Goal: Information Seeking & Learning: Learn about a topic

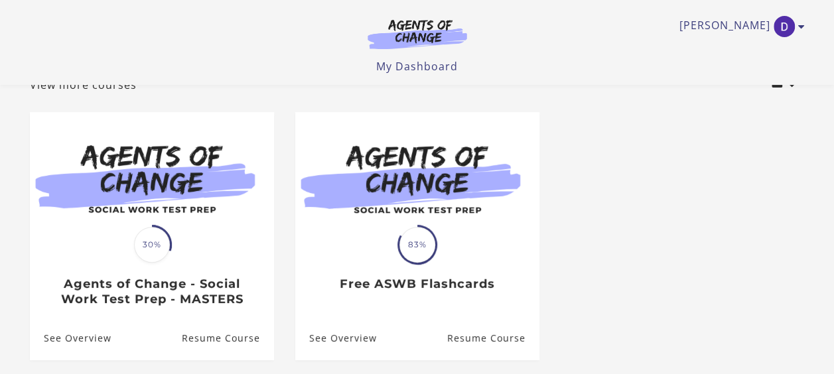
scroll to position [144, 0]
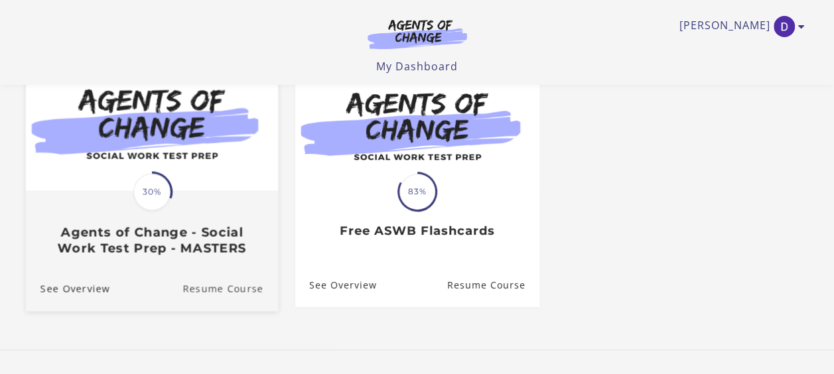
click at [192, 292] on link "Resume Course" at bounding box center [230, 289] width 96 height 44
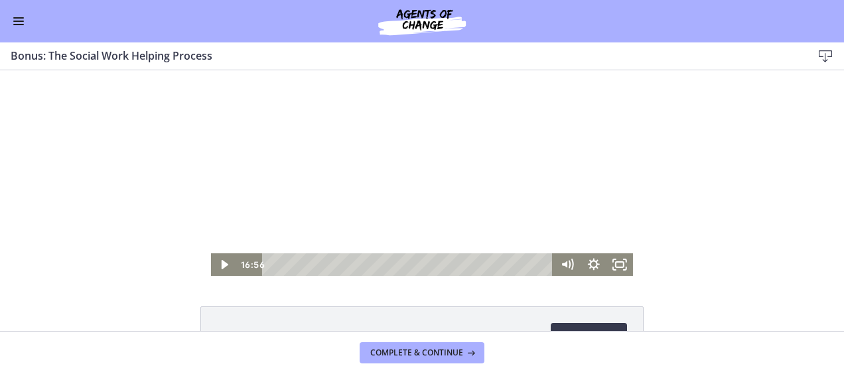
click at [16, 18] on span "Enable menu" at bounding box center [18, 17] width 11 height 1
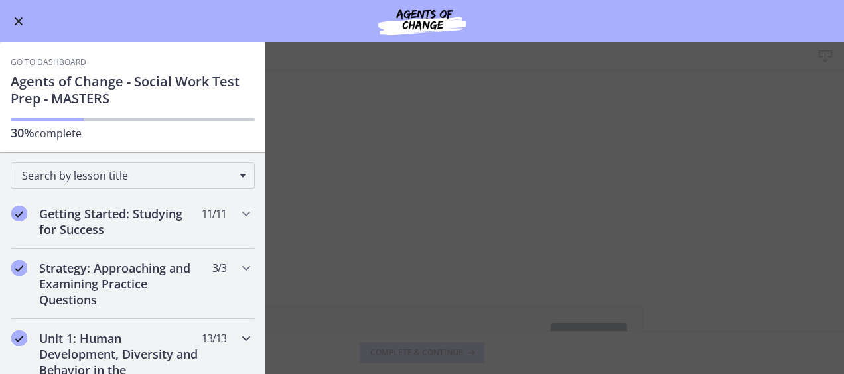
click at [240, 340] on icon "Chapters" at bounding box center [246, 338] width 16 height 16
click at [238, 334] on icon "Chapters" at bounding box center [246, 338] width 16 height 16
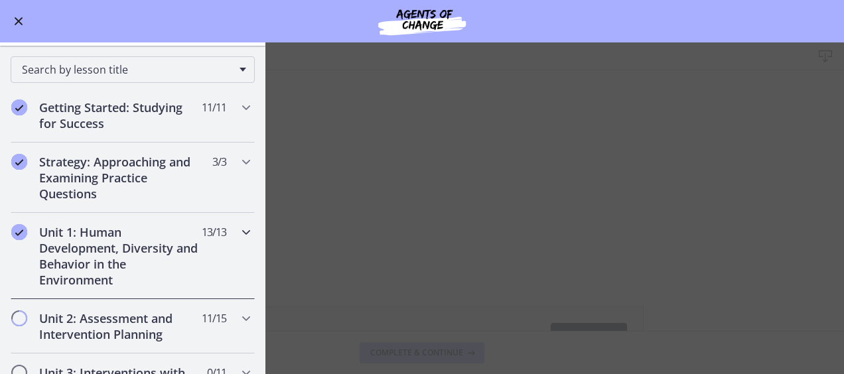
scroll to position [133, 0]
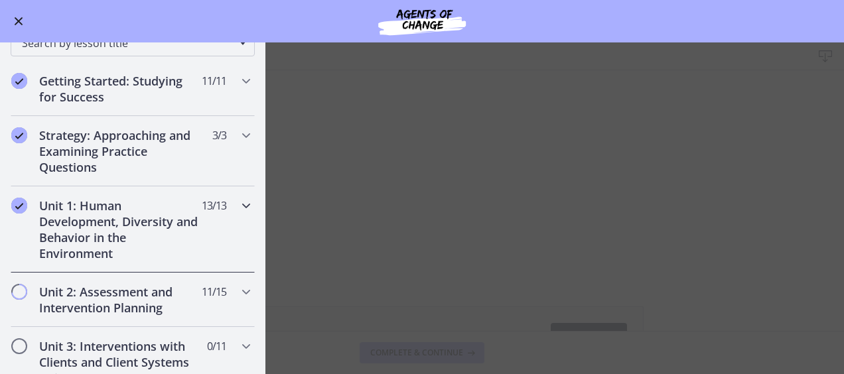
click at [238, 200] on icon "Chapters" at bounding box center [246, 206] width 16 height 16
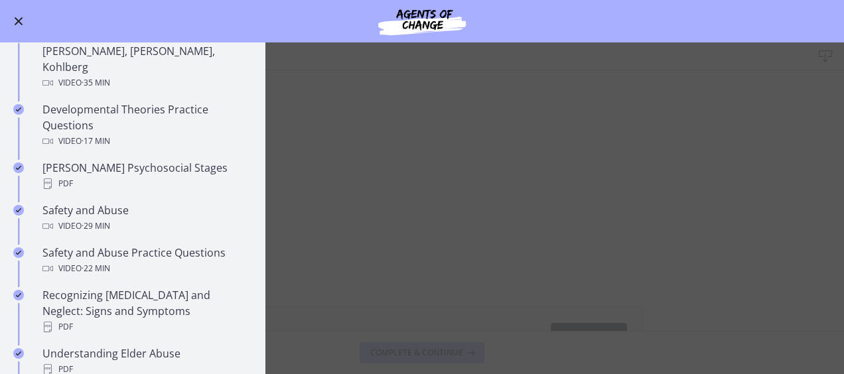
scroll to position [425, 0]
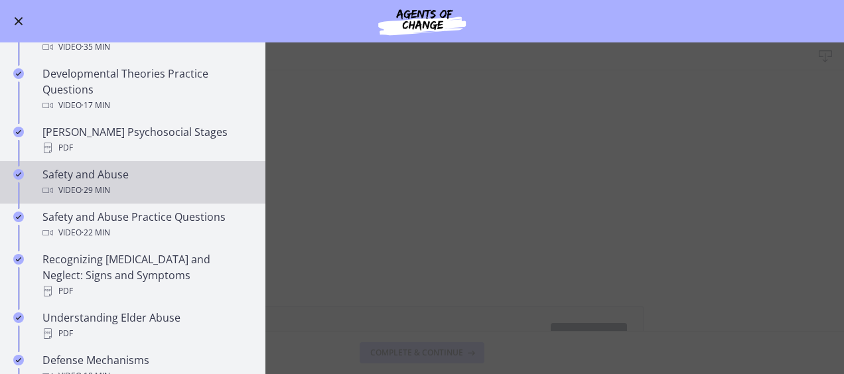
click at [80, 167] on div "Safety and Abuse Video · 29 min" at bounding box center [145, 183] width 207 height 32
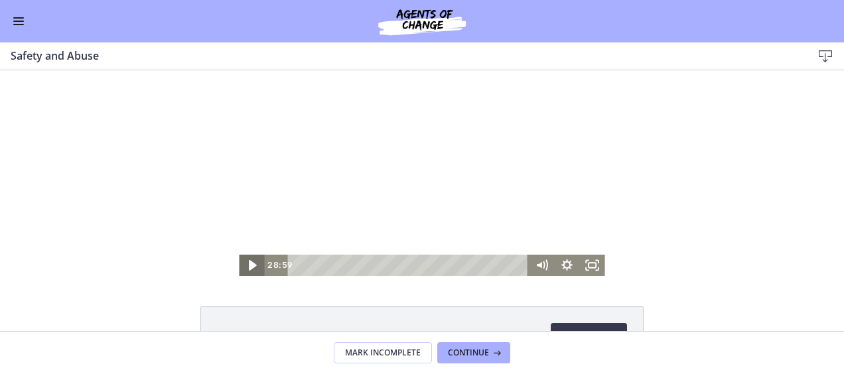
click at [249, 263] on icon "Play Video" at bounding box center [253, 265] width 8 height 11
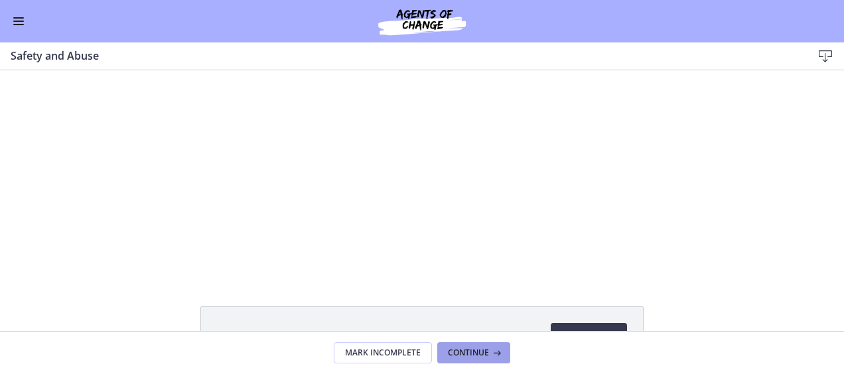
click at [458, 346] on button "Continue" at bounding box center [473, 352] width 73 height 21
click at [19, 24] on span "Enable menu" at bounding box center [18, 24] width 11 height 1
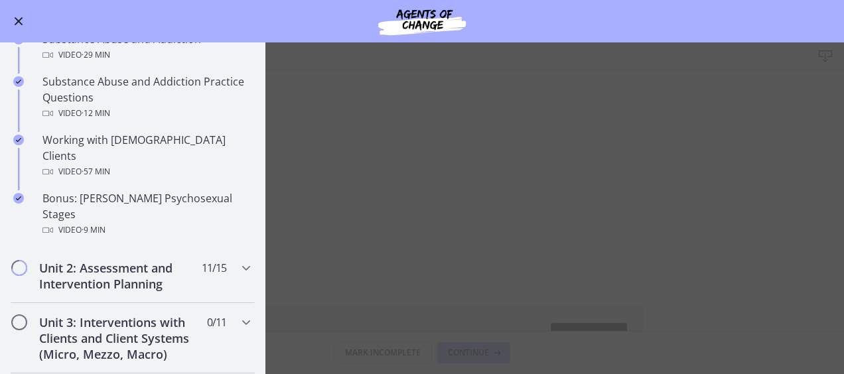
scroll to position [866, 0]
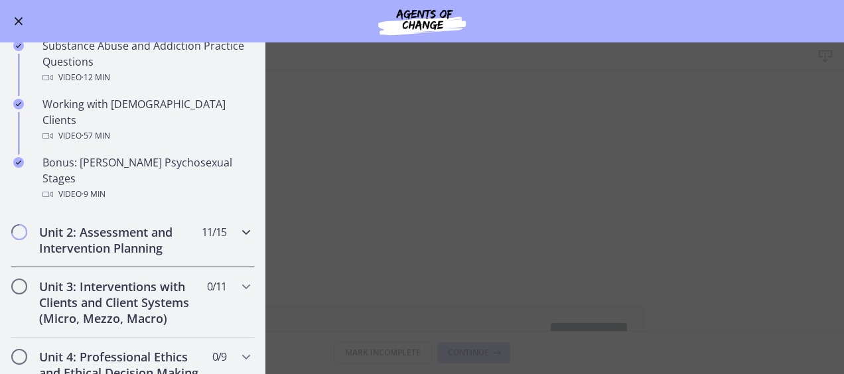
click at [238, 224] on icon "Chapters" at bounding box center [246, 232] width 16 height 16
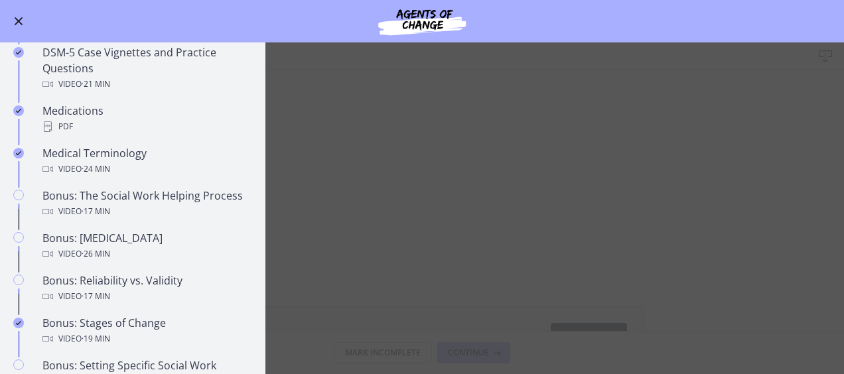
scroll to position [1156, 0]
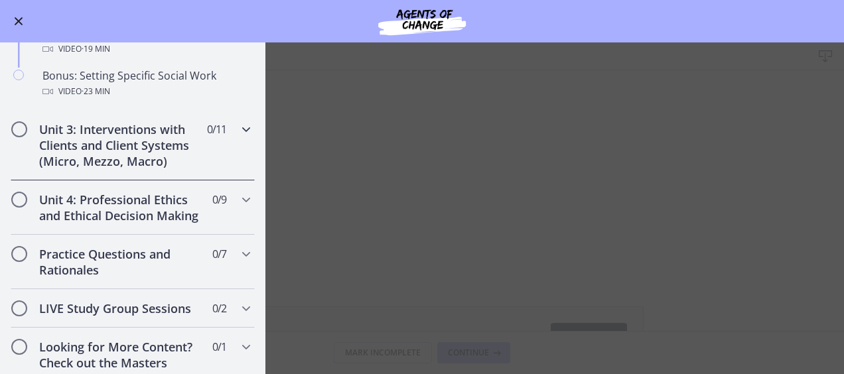
click at [146, 161] on h2 "Unit 3: Interventions with Clients and Client Systems (Micro, Mezzo, Macro)" at bounding box center [120, 145] width 162 height 48
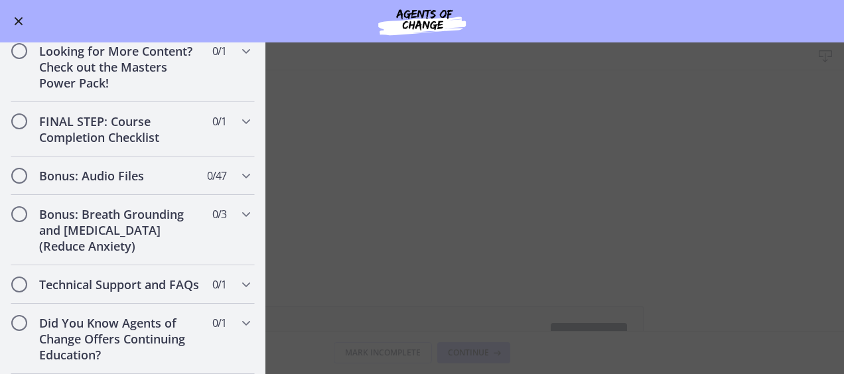
scroll to position [1157, 0]
click at [22, 21] on span "Enable menu" at bounding box center [18, 21] width 11 height 1
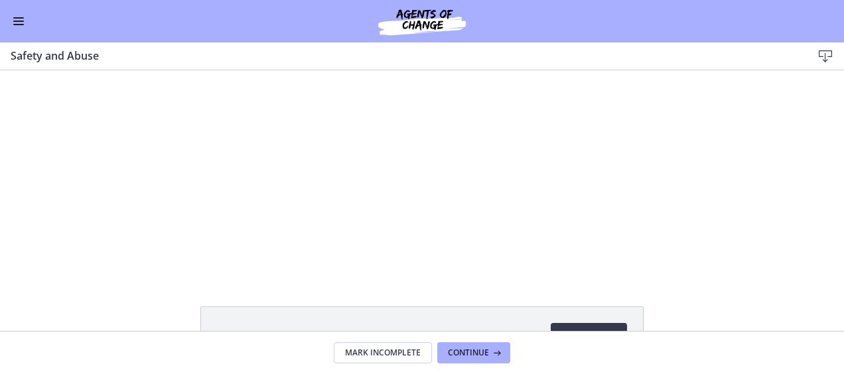
click at [25, 22] on button "Enable menu" at bounding box center [19, 21] width 16 height 16
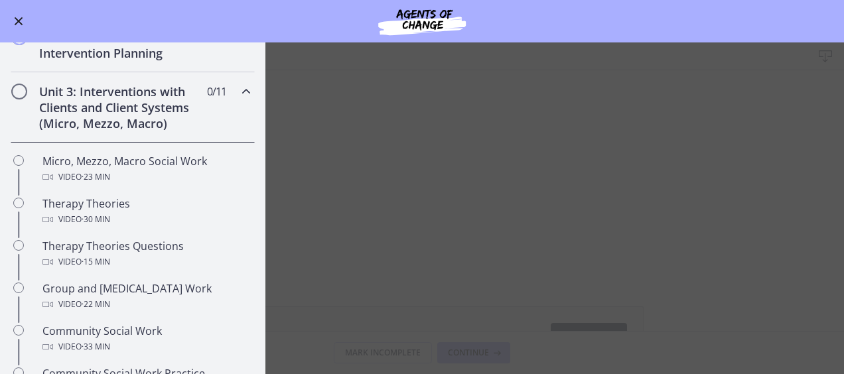
scroll to position [299, 0]
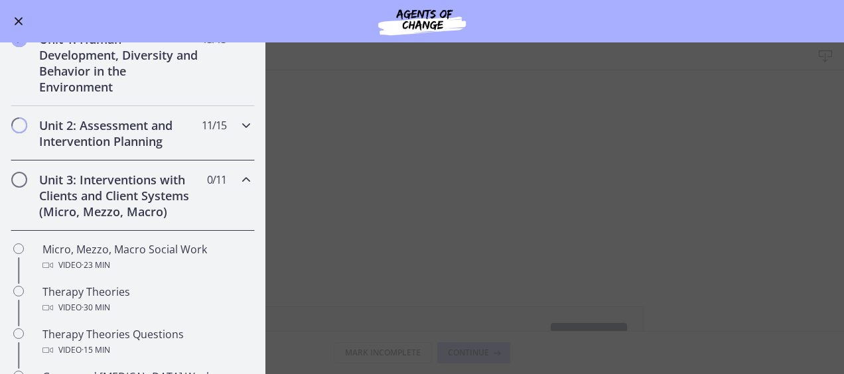
click at [238, 128] on icon "Chapters" at bounding box center [246, 125] width 16 height 16
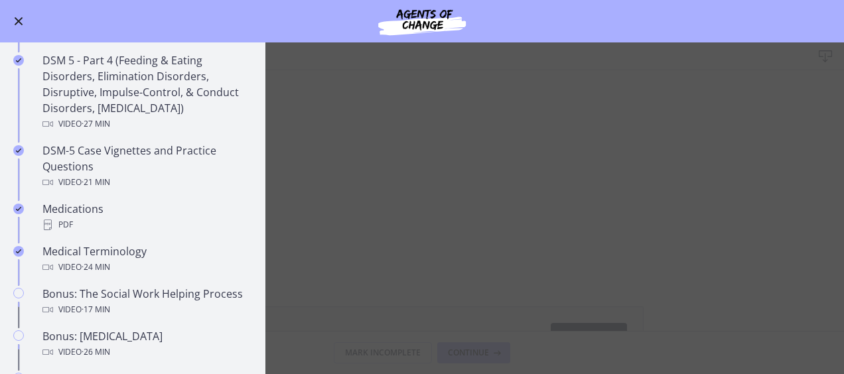
scroll to position [786, 0]
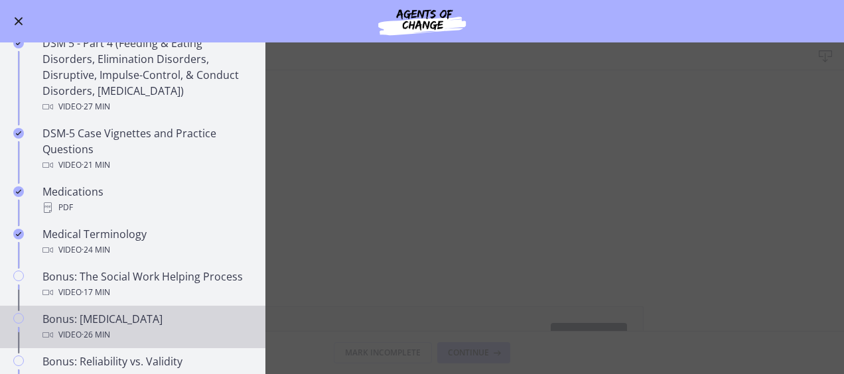
drag, startPoint x: 261, startPoint y: 364, endPoint x: 214, endPoint y: 337, distance: 54.1
click at [214, 337] on div "Bonus: [MEDICAL_DATA] Video · 26 min" at bounding box center [145, 327] width 207 height 32
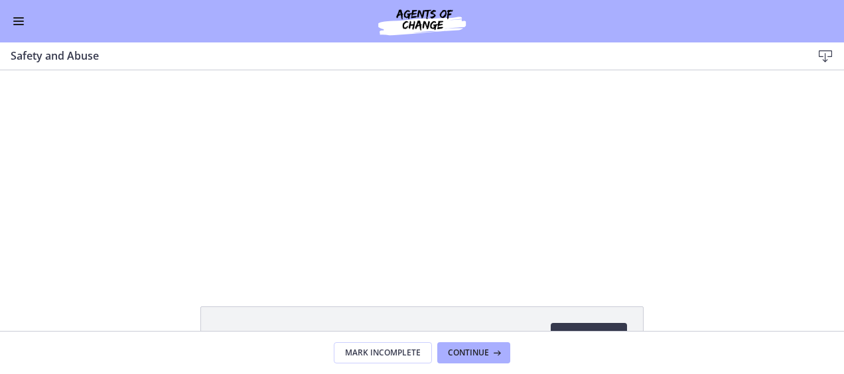
click at [14, 21] on span "Enable menu" at bounding box center [18, 21] width 11 height 1
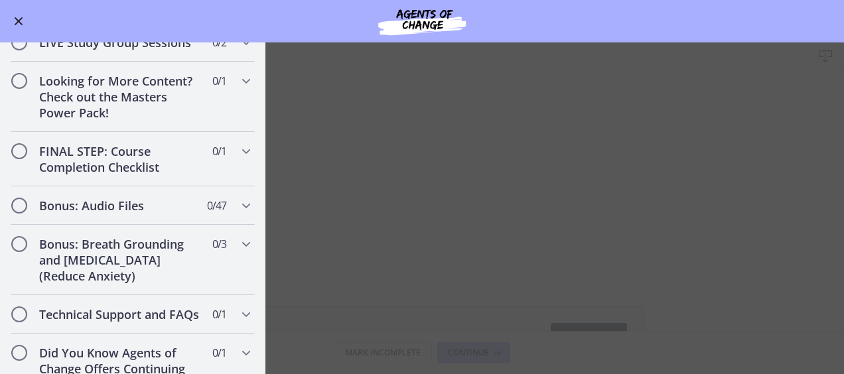
scroll to position [1312, 0]
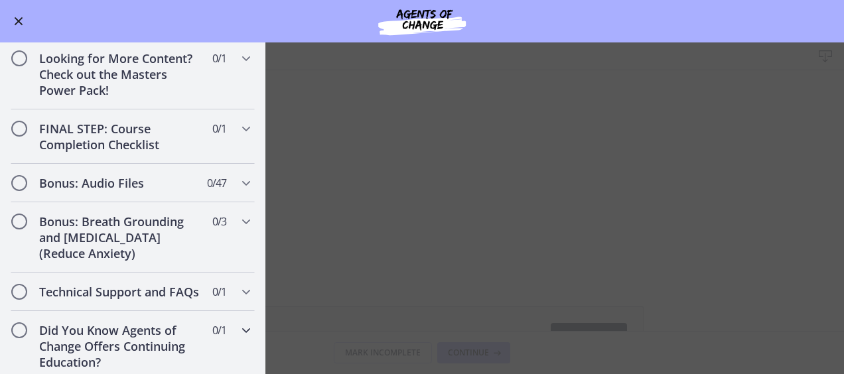
click at [238, 322] on icon "Chapters" at bounding box center [246, 330] width 16 height 16
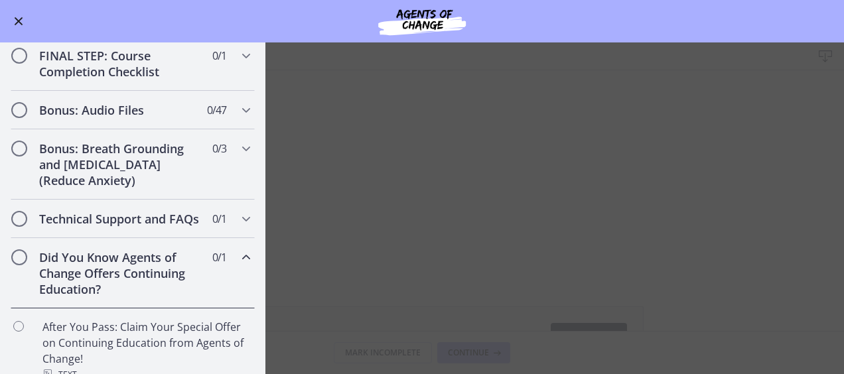
scroll to position [670, 0]
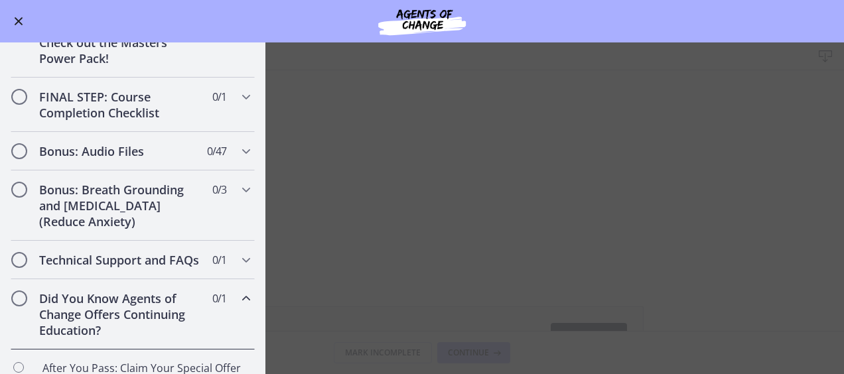
click at [238, 307] on icon "Chapters" at bounding box center [246, 299] width 16 height 16
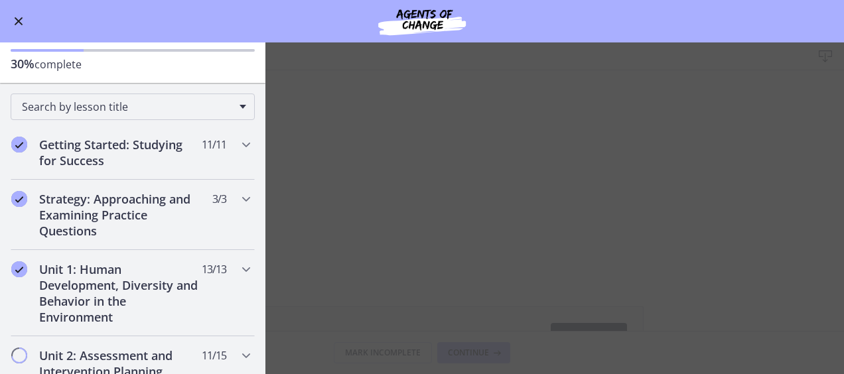
scroll to position [0, 0]
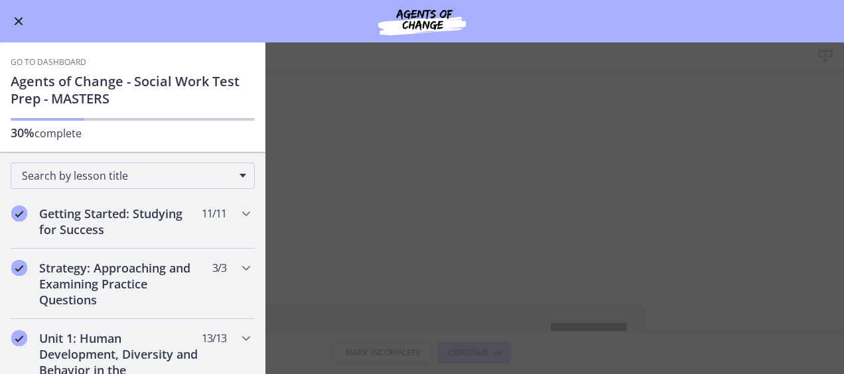
click at [16, 19] on span "Enable menu" at bounding box center [19, 21] width 9 height 9
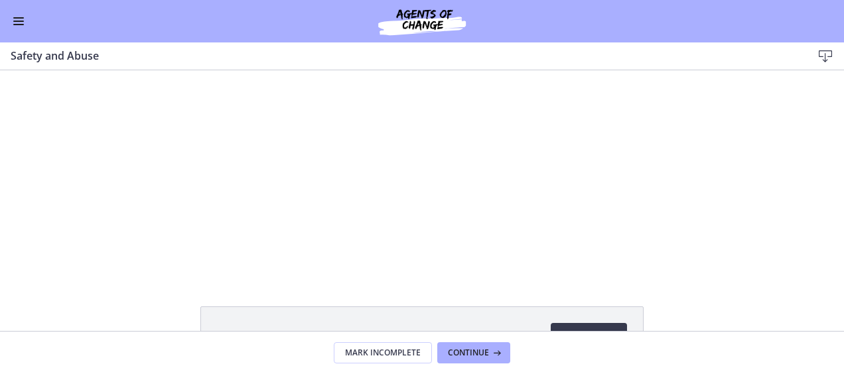
click at [16, 19] on button "Enable menu" at bounding box center [19, 21] width 16 height 16
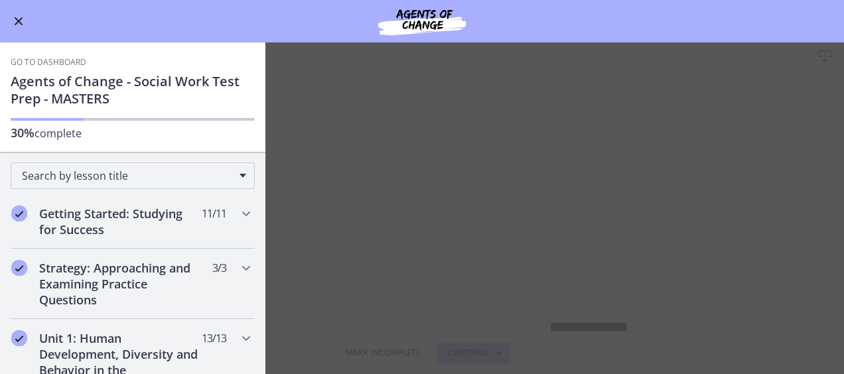
click at [16, 19] on span "Enable menu" at bounding box center [19, 21] width 9 height 9
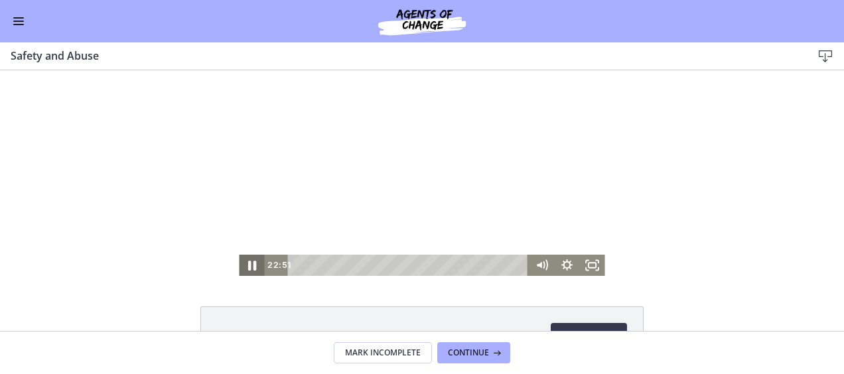
click at [248, 264] on icon "Pause" at bounding box center [252, 266] width 8 height 10
click at [250, 263] on icon "Play Video" at bounding box center [253, 265] width 31 height 25
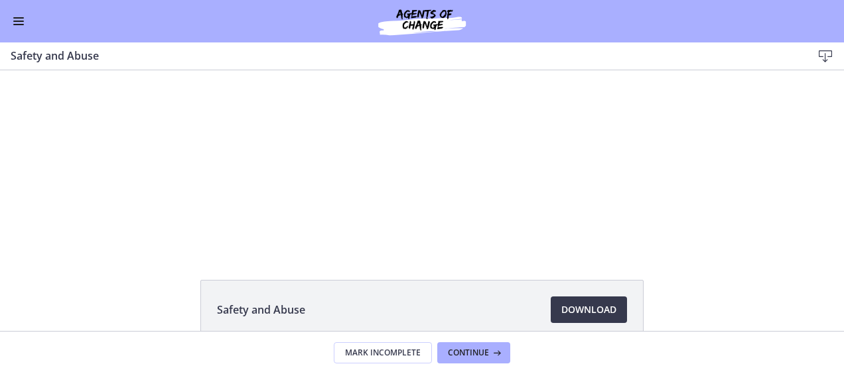
scroll to position [98, 0]
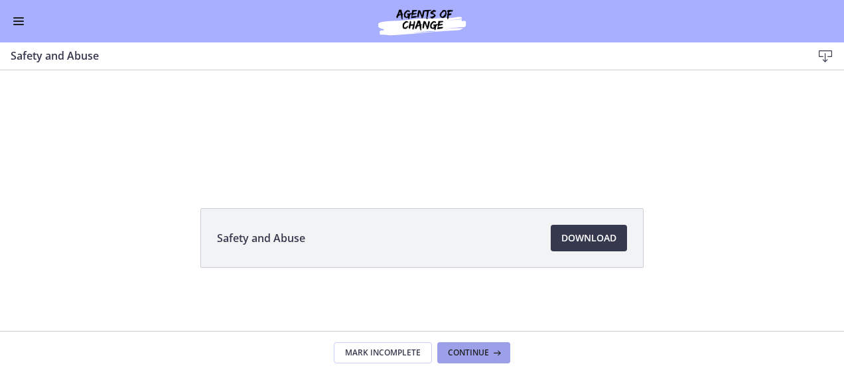
click at [488, 346] on button "Continue" at bounding box center [473, 352] width 73 height 21
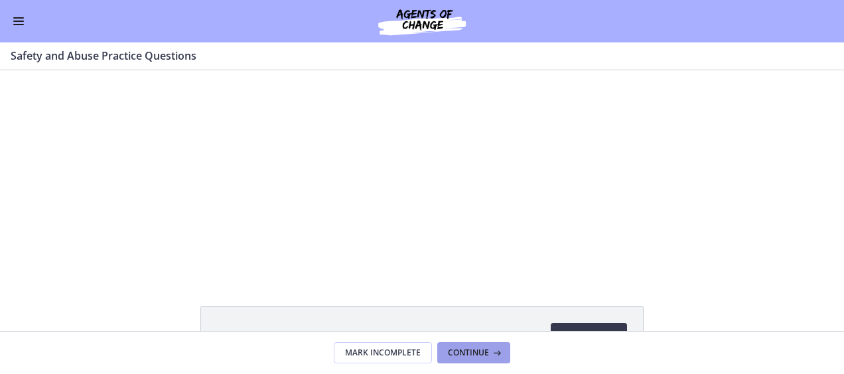
click at [471, 360] on button "Continue" at bounding box center [473, 352] width 73 height 21
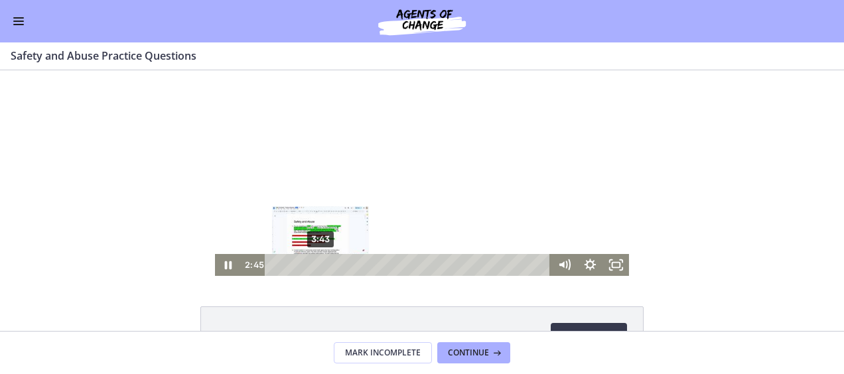
click at [316, 264] on div "3:43" at bounding box center [410, 265] width 270 height 22
click at [330, 263] on div "4:50" at bounding box center [410, 265] width 270 height 22
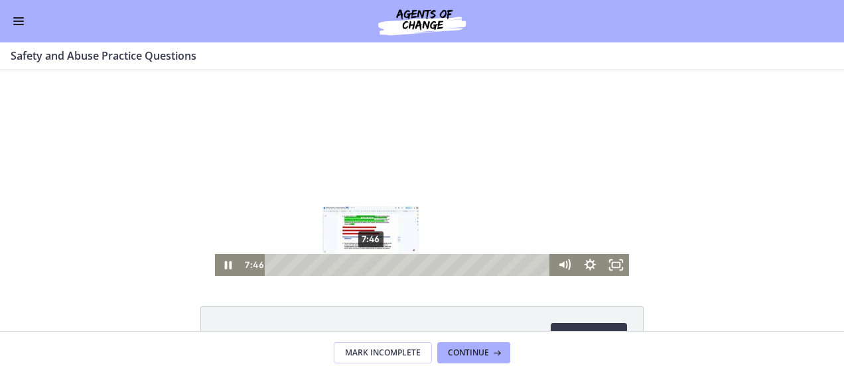
click at [366, 261] on div "7:46" at bounding box center [410, 265] width 270 height 22
click at [379, 262] on div "8:50" at bounding box center [410, 265] width 270 height 22
click at [391, 262] on div "9:48" at bounding box center [410, 265] width 270 height 22
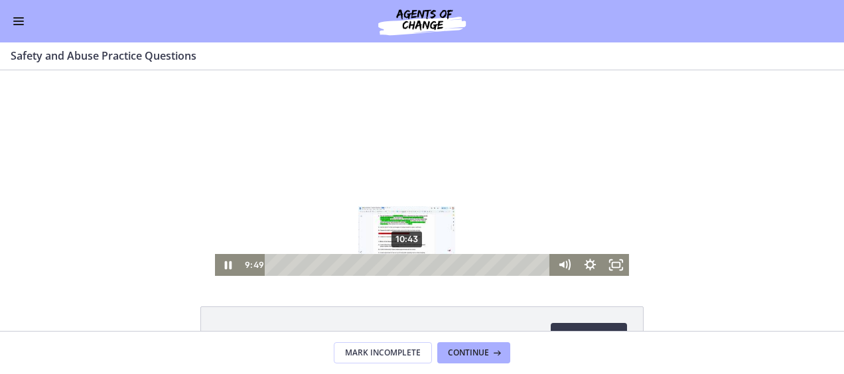
click at [403, 263] on div "10:43" at bounding box center [410, 265] width 270 height 22
click at [414, 265] on div "11:37" at bounding box center [410, 265] width 270 height 22
click at [433, 265] on div "13:07" at bounding box center [410, 265] width 270 height 22
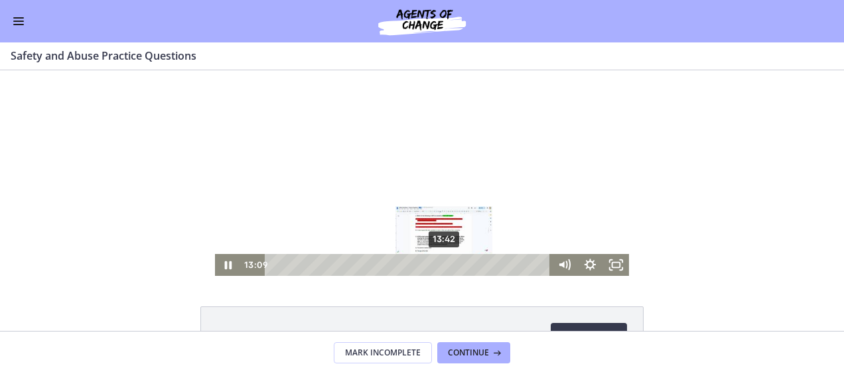
click at [440, 265] on div "13:42" at bounding box center [410, 265] width 270 height 22
click at [447, 264] on div "14:14" at bounding box center [410, 265] width 270 height 22
click at [224, 263] on icon "Pause" at bounding box center [228, 265] width 9 height 10
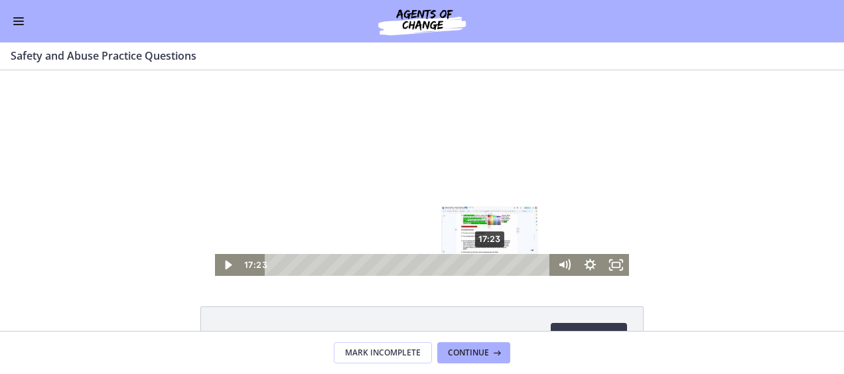
click at [486, 268] on div "17:23" at bounding box center [410, 265] width 270 height 22
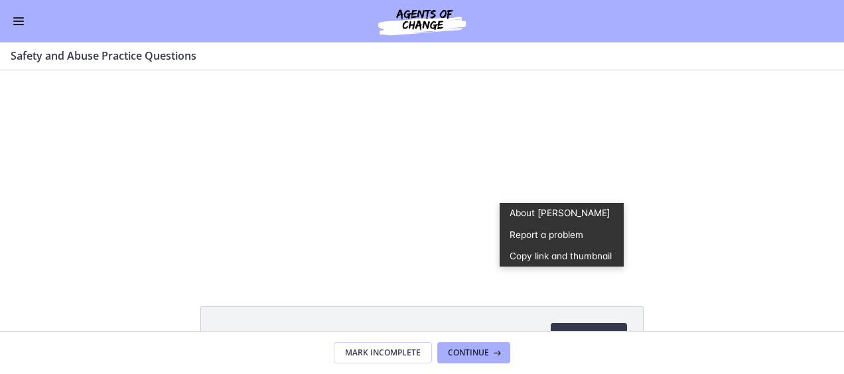
click at [666, 223] on div "Click for sound @keyframes VOLUME_SMALL_WAVE_FLASH { 0% { opacity: 0; } 33% { o…" at bounding box center [422, 173] width 844 height 206
click at [491, 351] on icon at bounding box center [495, 353] width 13 height 11
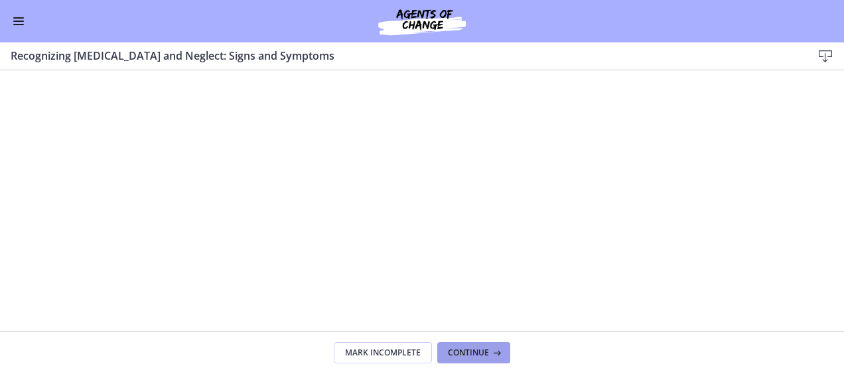
click at [491, 351] on icon at bounding box center [495, 353] width 13 height 11
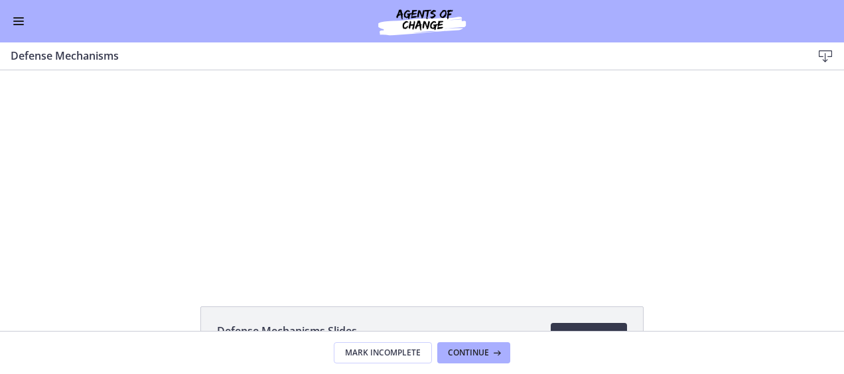
click at [23, 17] on span "Enable menu" at bounding box center [18, 17] width 11 height 1
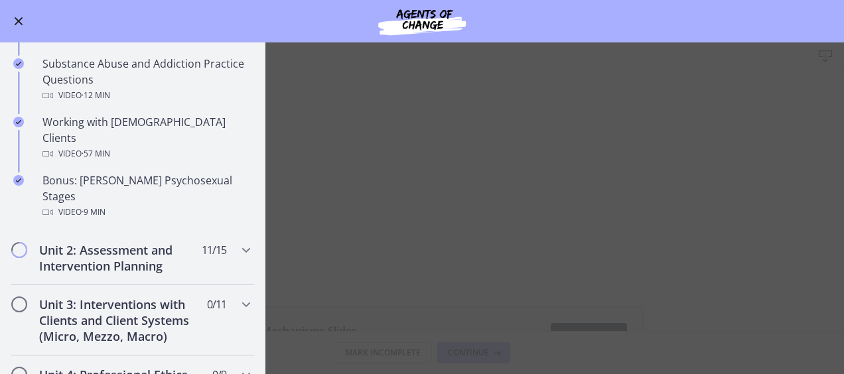
scroll to position [875, 0]
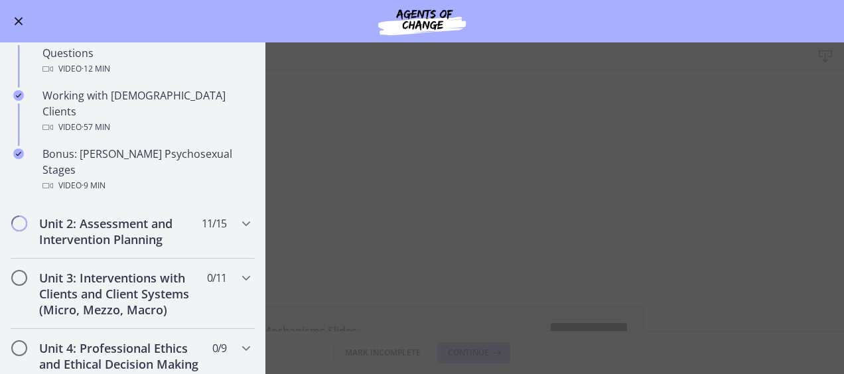
click at [21, 21] on span "Enable menu" at bounding box center [18, 21] width 11 height 1
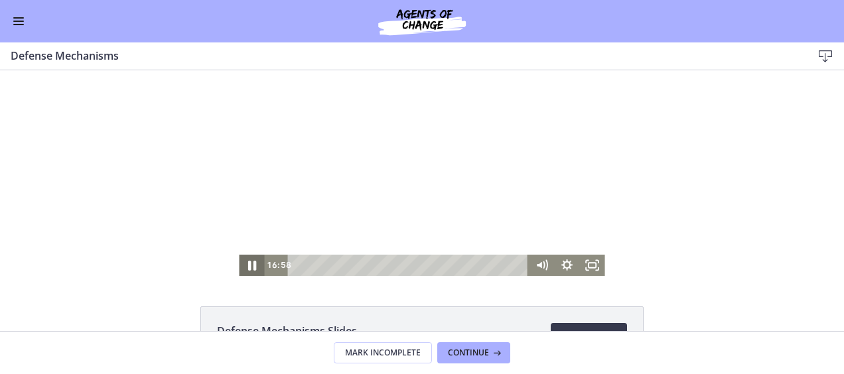
click at [243, 263] on icon "Pause" at bounding box center [252, 265] width 31 height 25
